Goal: Find specific page/section

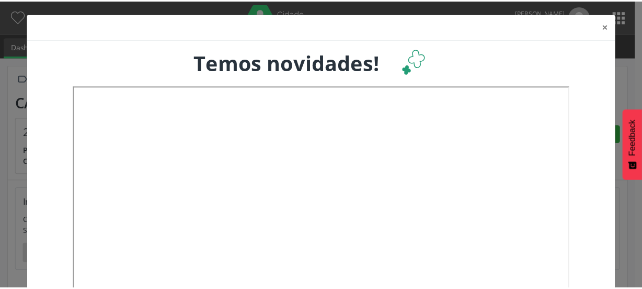
scroll to position [173, 209]
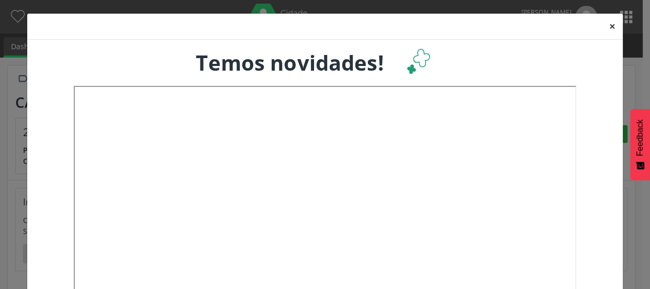
click at [610, 27] on button "×" at bounding box center [611, 27] width 21 height 26
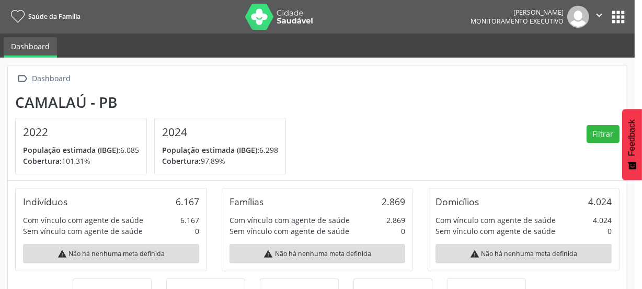
scroll to position [522842, 522805]
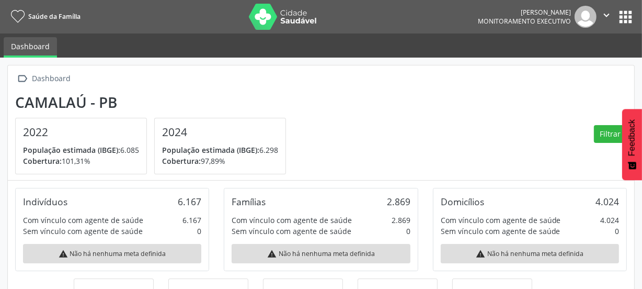
click at [610, 27] on button "" at bounding box center [607, 17] width 20 height 22
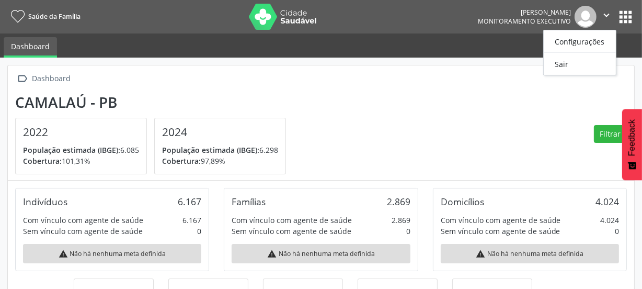
click at [541, 108] on section "Camalaú - PB 2022 População estimada (IBGE): 6.085 Cobertura: 101,31% 2024 Popu…" at bounding box center [321, 134] width 612 height 81
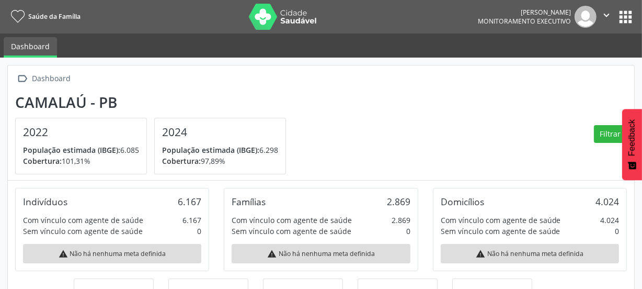
click at [623, 13] on button "apps" at bounding box center [626, 17] width 18 height 18
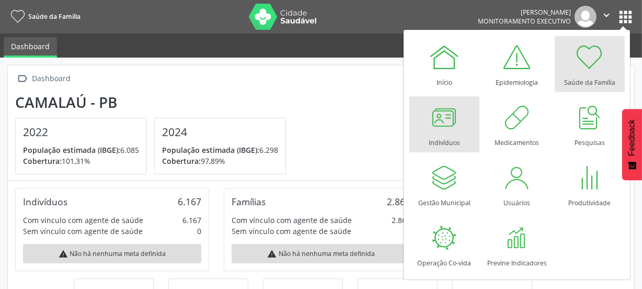
click at [451, 122] on div at bounding box center [444, 116] width 31 height 31
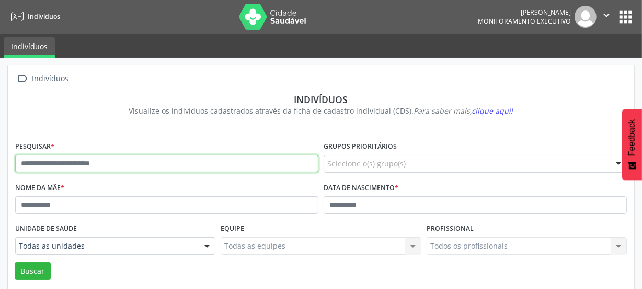
click at [164, 164] on input "text" at bounding box center [166, 164] width 303 height 18
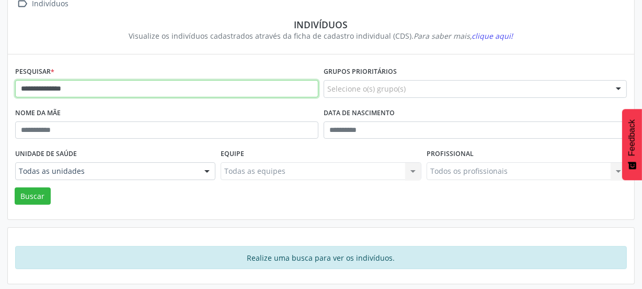
scroll to position [76, 0]
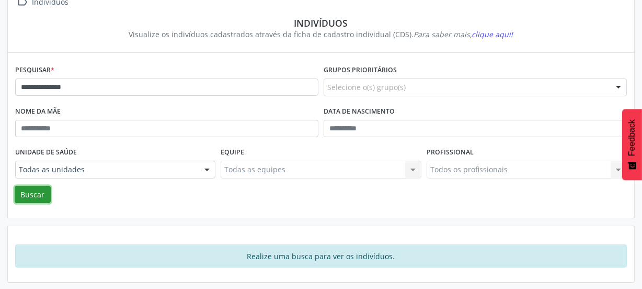
click at [37, 192] on button "Buscar" at bounding box center [33, 195] width 36 height 18
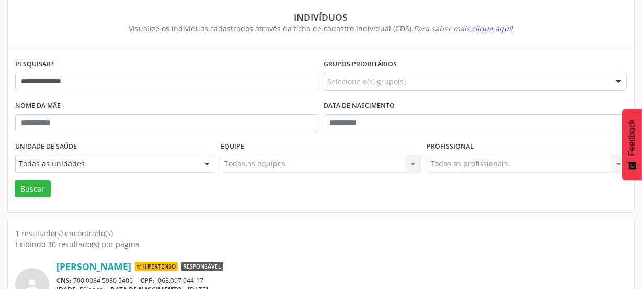
scroll to position [0, 0]
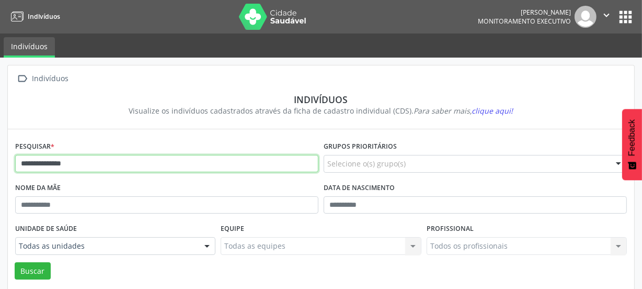
click at [106, 161] on input "**********" at bounding box center [166, 164] width 303 height 18
type input "*"
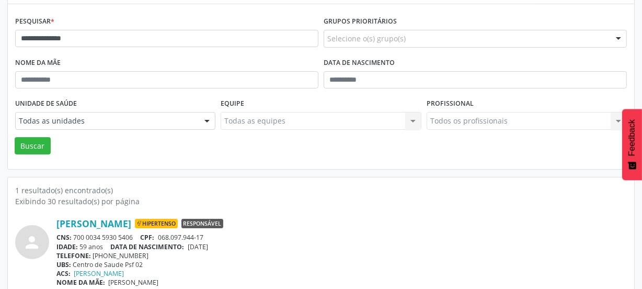
scroll to position [137, 0]
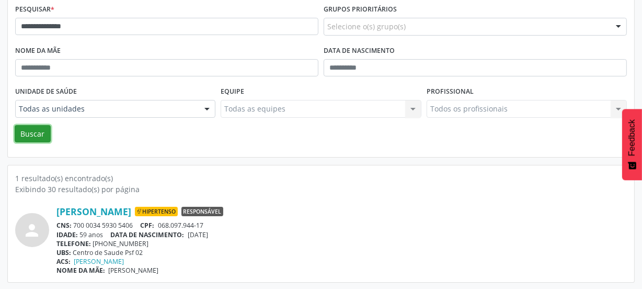
click at [37, 131] on button "Buscar" at bounding box center [33, 134] width 36 height 18
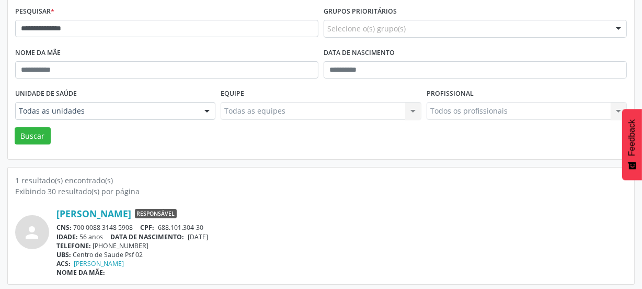
click at [281, 235] on div "IDADE: 56 anos DATA DE NASCIMENTO: [DEMOGRAPHIC_DATA]" at bounding box center [341, 236] width 571 height 9
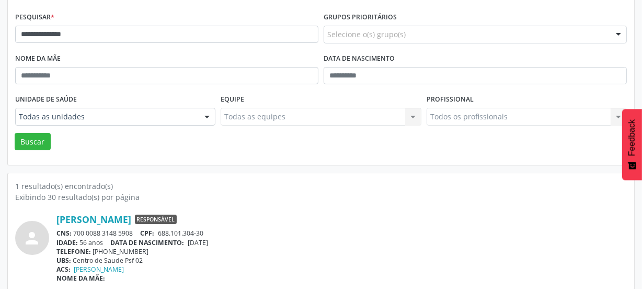
scroll to position [129, 0]
click at [292, 252] on div "TELEFONE: [PHONE_NUMBER]" at bounding box center [341, 251] width 571 height 9
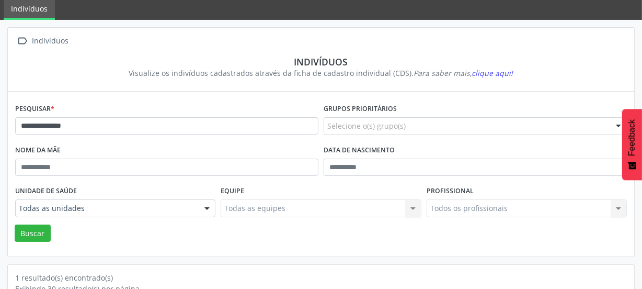
scroll to position [0, 0]
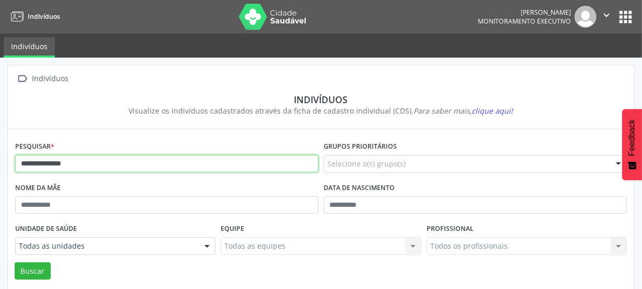
click at [94, 163] on input "**********" at bounding box center [166, 164] width 303 height 18
type input "*"
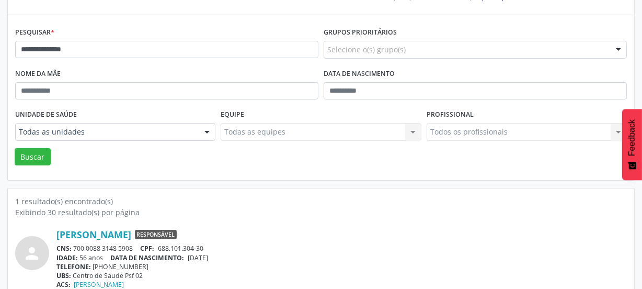
scroll to position [137, 0]
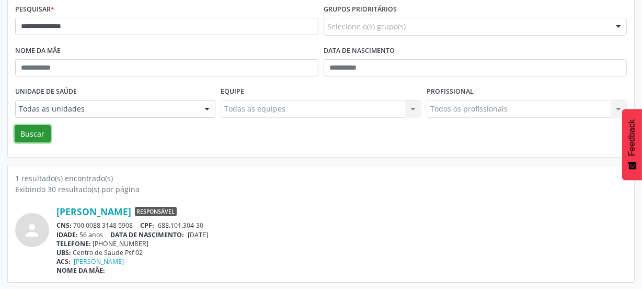
click at [29, 133] on button "Buscar" at bounding box center [33, 134] width 36 height 18
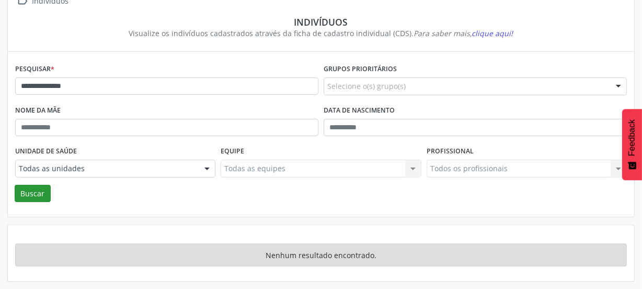
scroll to position [76, 0]
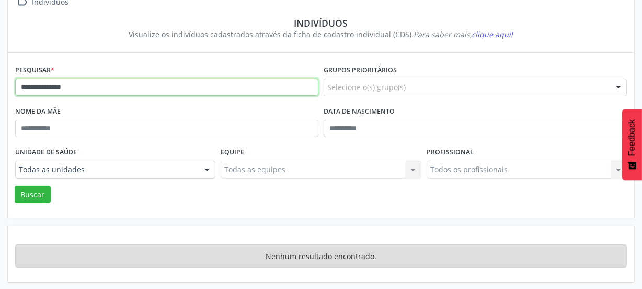
click at [99, 85] on input "**********" at bounding box center [166, 87] width 303 height 18
type input "*"
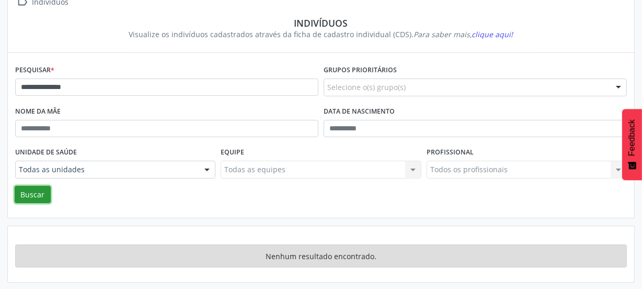
click at [29, 195] on button "Buscar" at bounding box center [33, 195] width 36 height 18
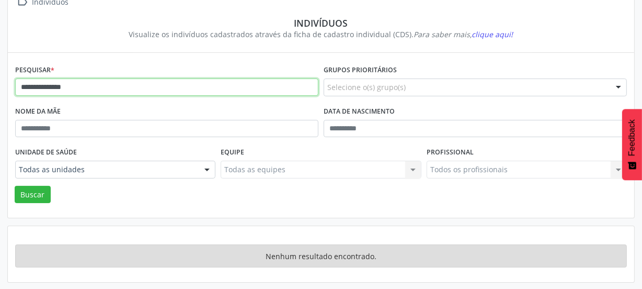
click at [93, 88] on input "**********" at bounding box center [166, 87] width 303 height 18
type input "*"
type input "**********"
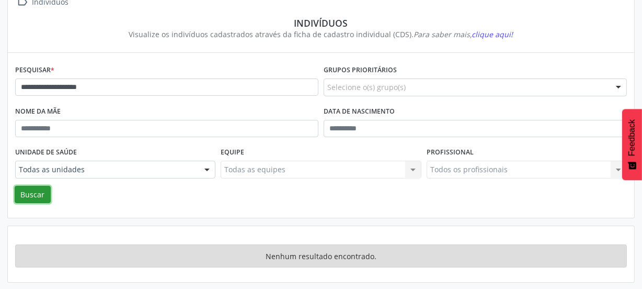
click at [30, 194] on button "Buscar" at bounding box center [33, 195] width 36 height 18
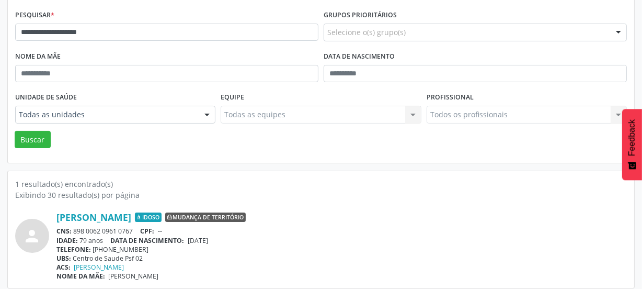
scroll to position [137, 0]
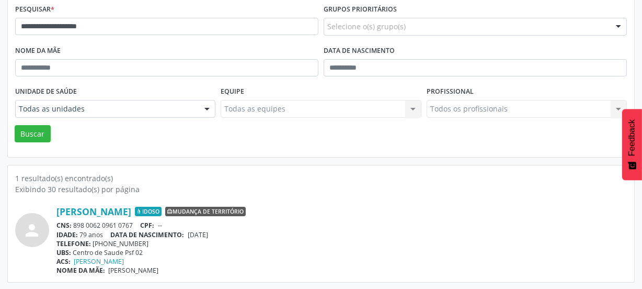
click at [149, 157] on div "**********" at bounding box center [321, 105] width 628 height 355
